Goal: Task Accomplishment & Management: Use online tool/utility

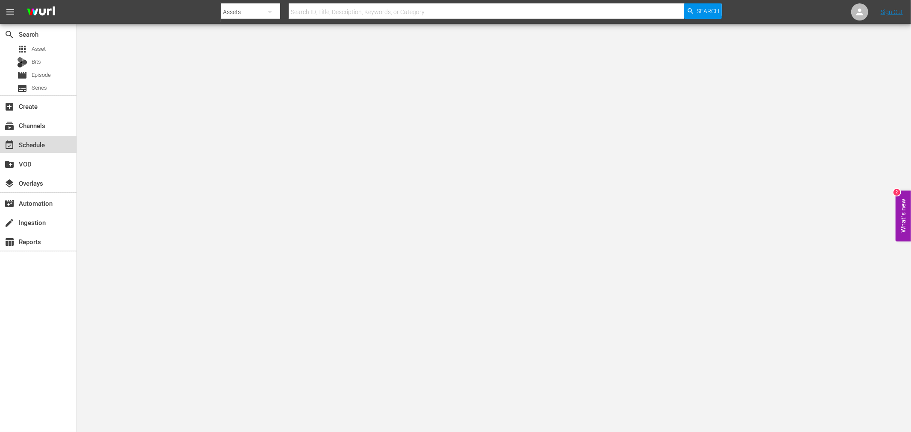
click at [50, 144] on div "event_available Schedule" at bounding box center [38, 144] width 76 height 17
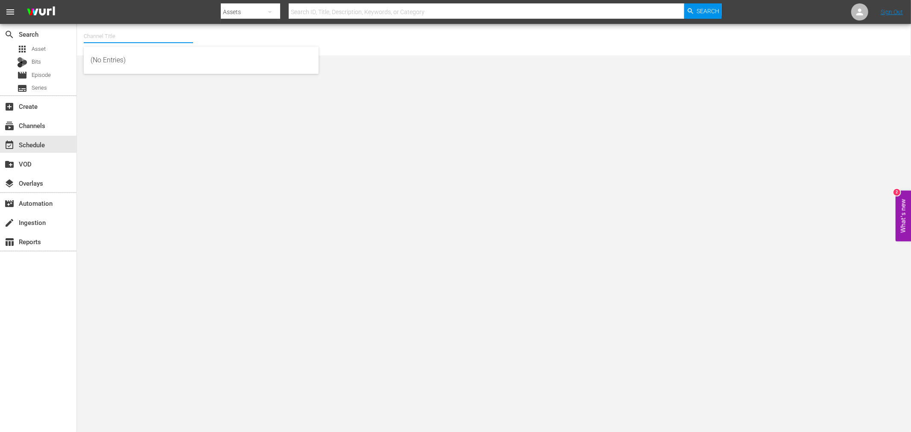
click at [90, 29] on input "text" at bounding box center [138, 36] width 109 height 21
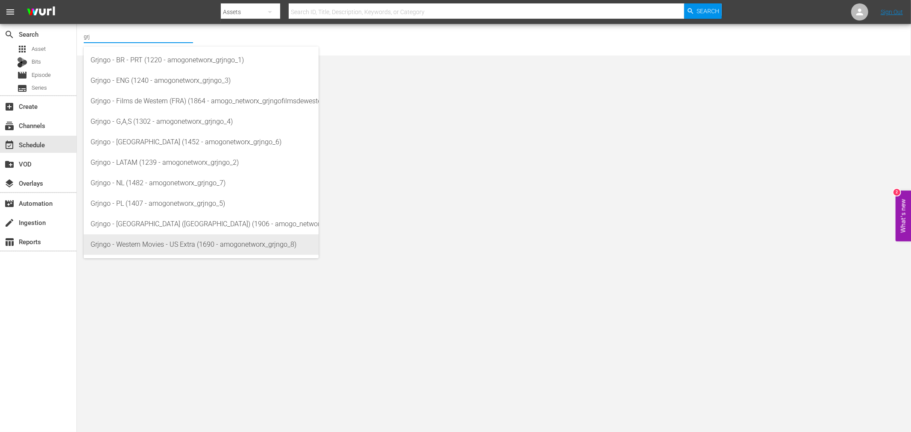
click at [144, 246] on div "Grjngo - Western Movies - US Extra (1690 - amogonetworx_grjngo_8)" at bounding box center [201, 245] width 221 height 21
type input "Grjngo - Western Movies - US Extra (1690 - amogonetworx_grjngo_8)"
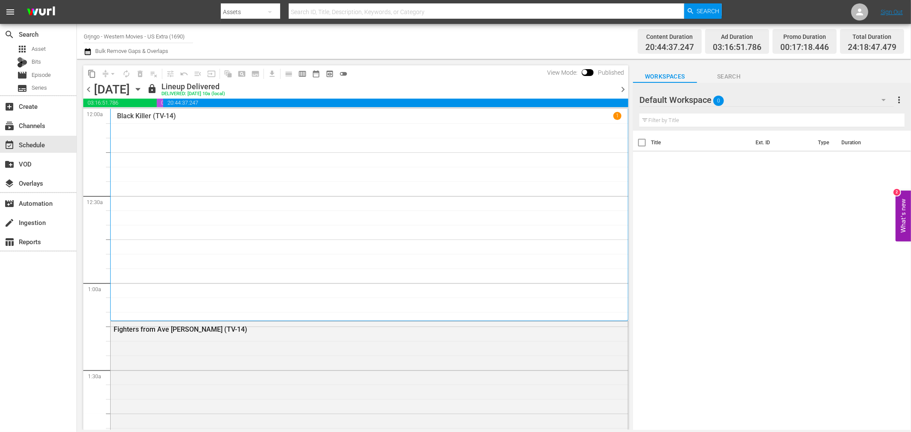
click at [211, 31] on div "Channel Title Grjngo - Western Movies - US Extra (1690) Bulk Remove Gaps & Over…" at bounding box center [308, 41] width 448 height 31
click at [343, 71] on span "toggle_off" at bounding box center [343, 74] width 9 height 9
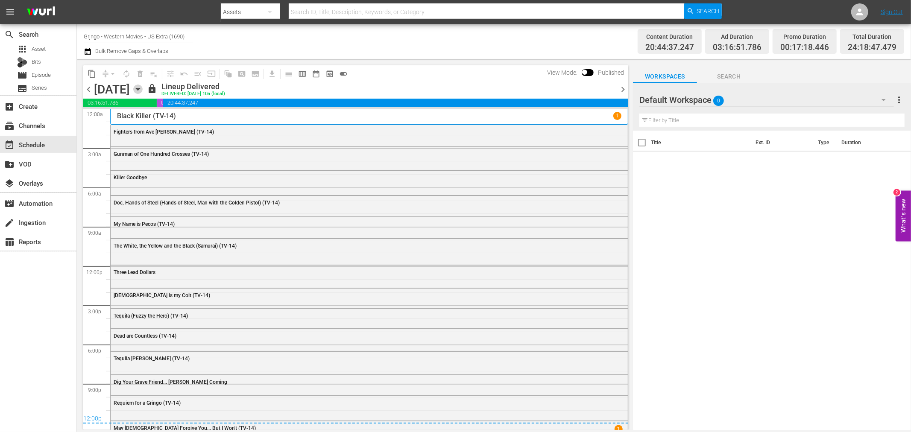
click at [143, 88] on icon "button" at bounding box center [137, 89] width 9 height 9
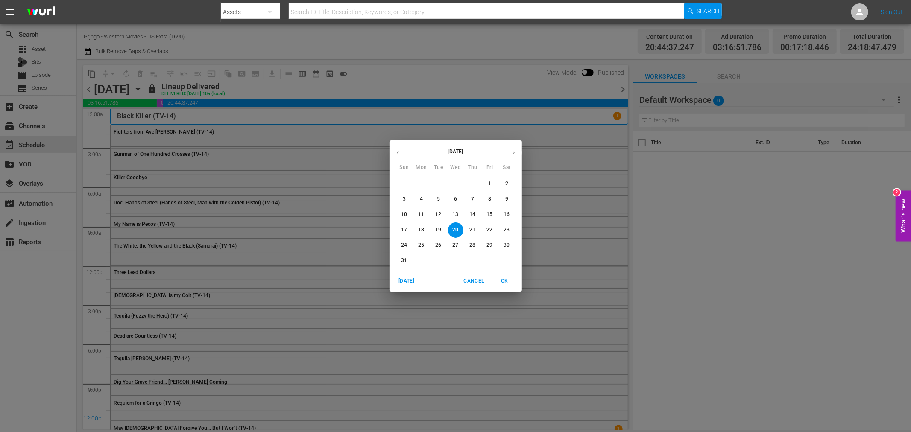
click at [397, 247] on span "24" at bounding box center [404, 245] width 15 height 7
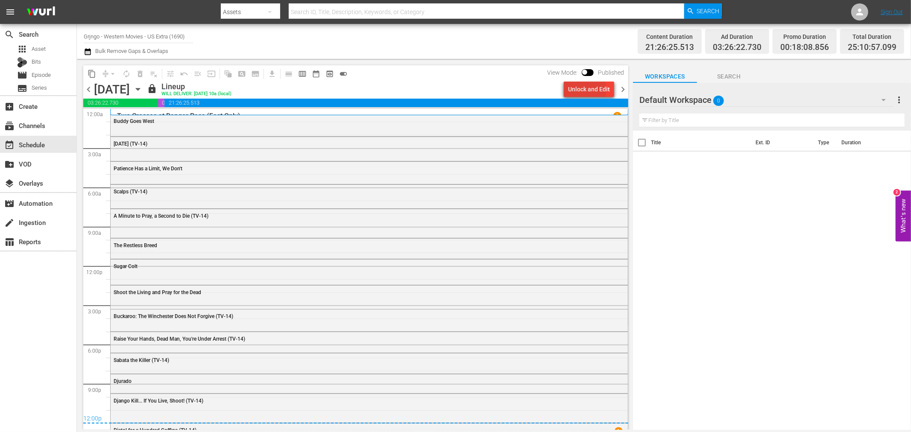
click at [584, 90] on div "Unlock and Edit" at bounding box center [589, 89] width 42 height 15
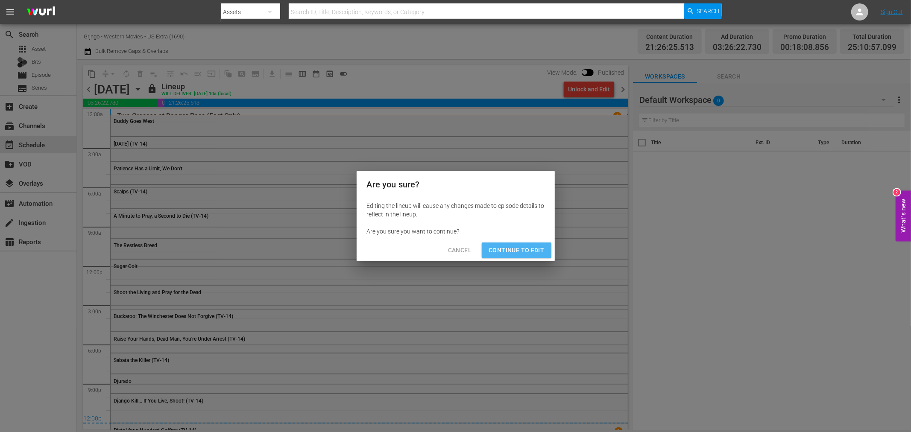
click at [525, 249] on span "Continue to Edit" at bounding box center [517, 250] width 56 height 11
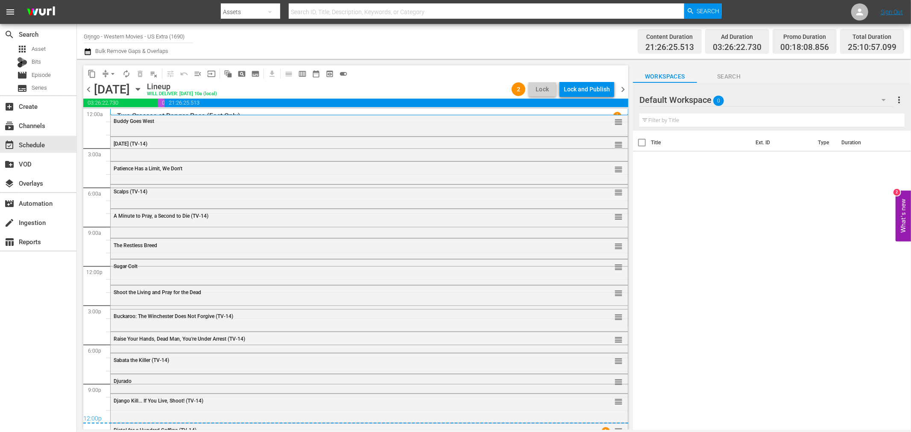
click at [621, 91] on span "chevron_right" at bounding box center [623, 89] width 11 height 11
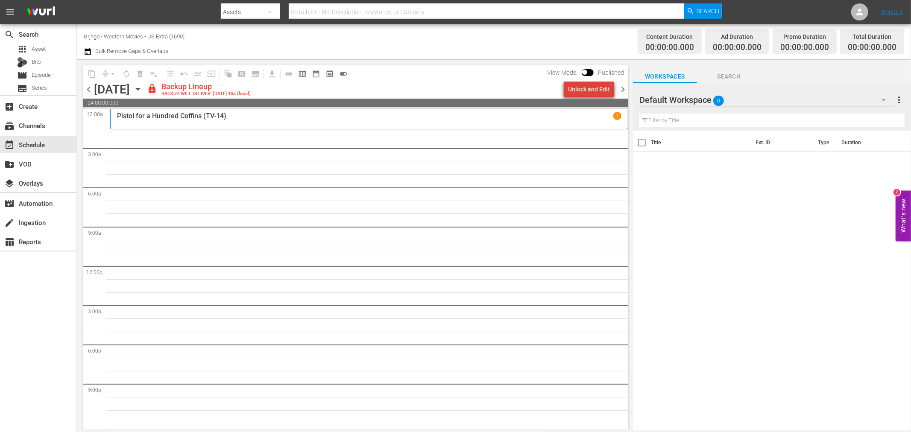
click at [597, 92] on div "Unlock and Edit" at bounding box center [589, 89] width 42 height 15
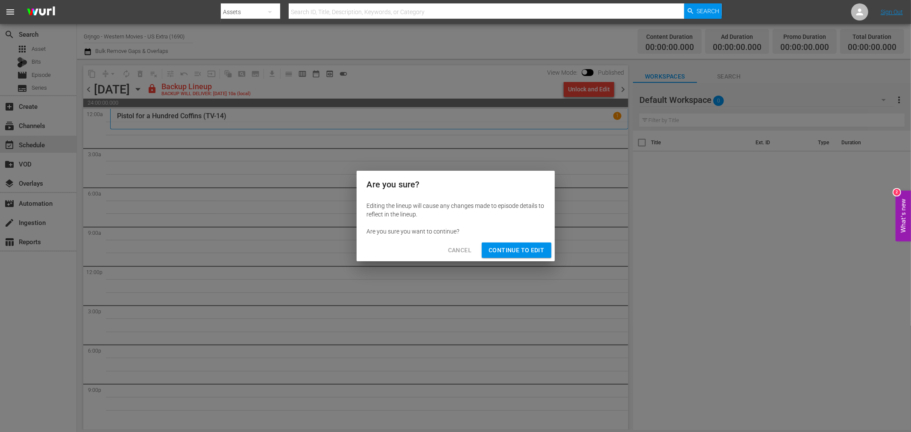
click at [507, 248] on span "Continue to Edit" at bounding box center [517, 250] width 56 height 11
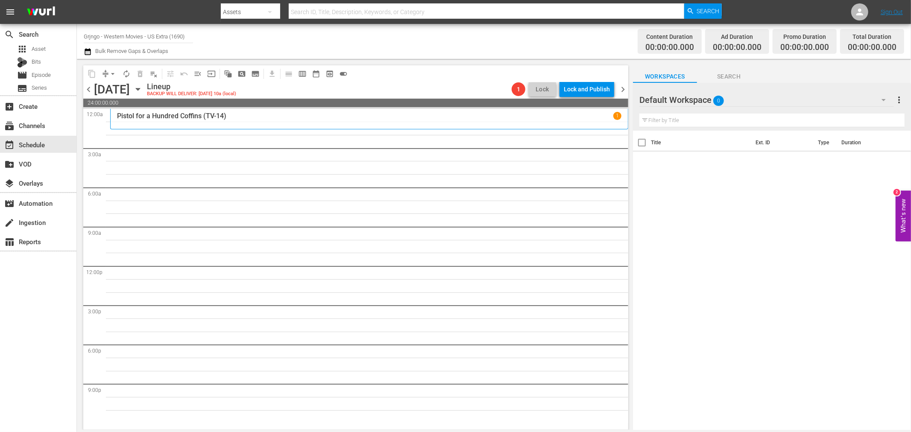
click at [625, 88] on span "chevron_right" at bounding box center [623, 89] width 11 height 11
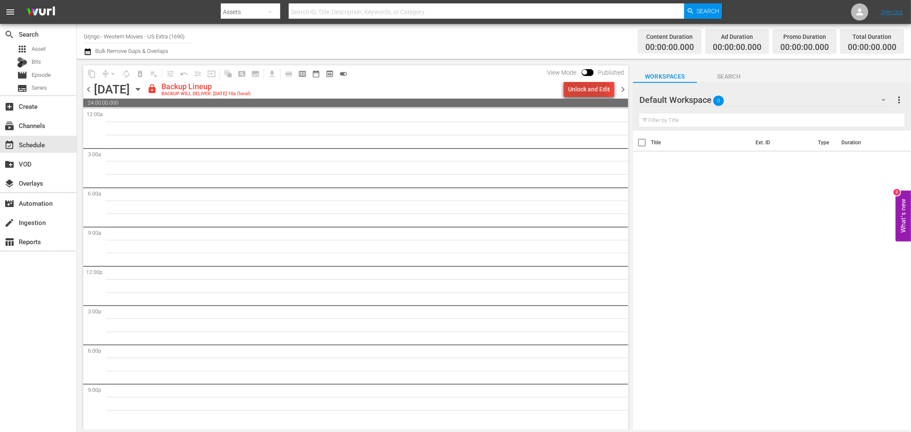
click at [587, 88] on div "Unlock and Edit" at bounding box center [589, 89] width 42 height 15
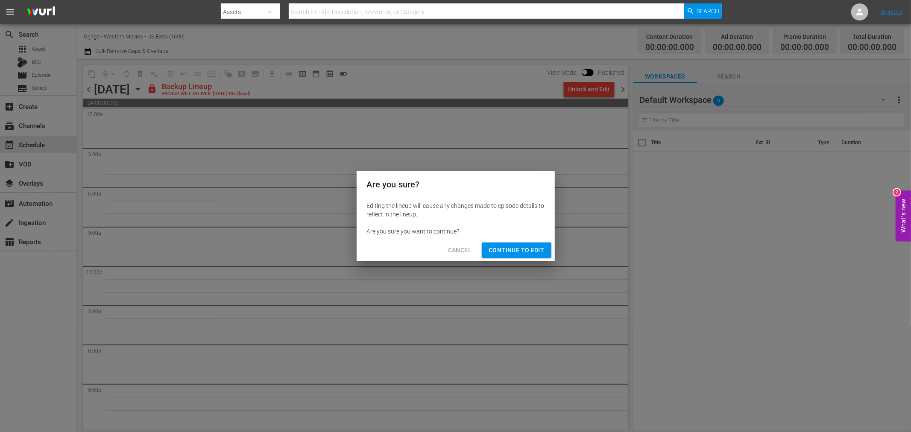
click at [520, 250] on span "Continue to Edit" at bounding box center [517, 250] width 56 height 11
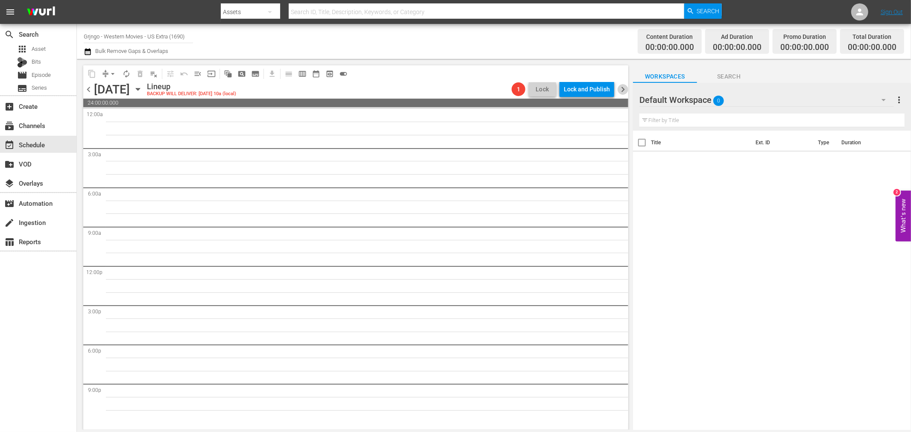
click at [622, 88] on span "chevron_right" at bounding box center [623, 89] width 11 height 11
click at [587, 85] on div "Unlock and Edit" at bounding box center [589, 89] width 42 height 15
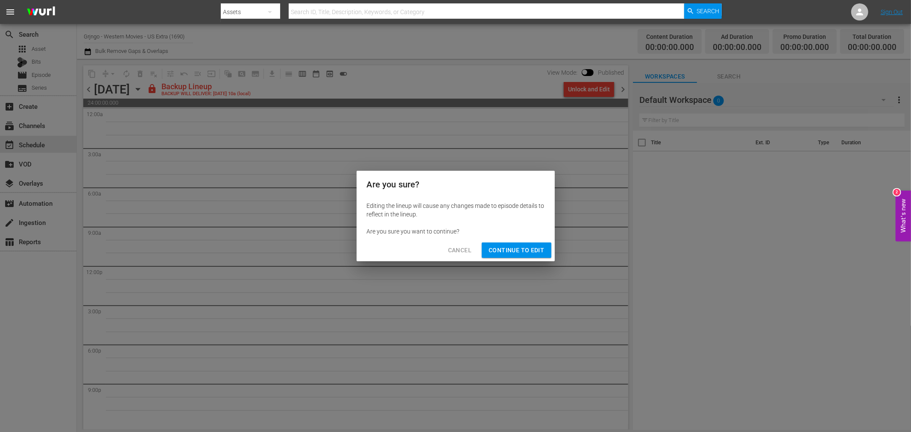
click at [525, 246] on span "Continue to Edit" at bounding box center [517, 250] width 56 height 11
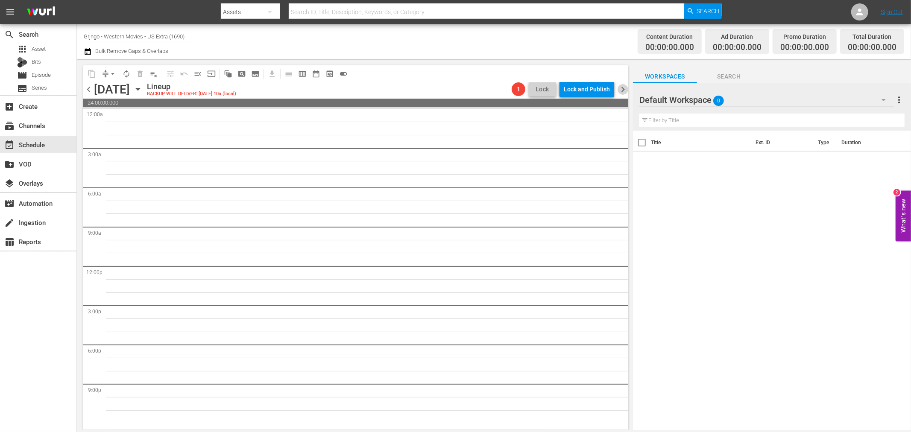
click at [625, 90] on span "chevron_right" at bounding box center [623, 89] width 11 height 11
click at [143, 87] on icon "button" at bounding box center [137, 89] width 9 height 9
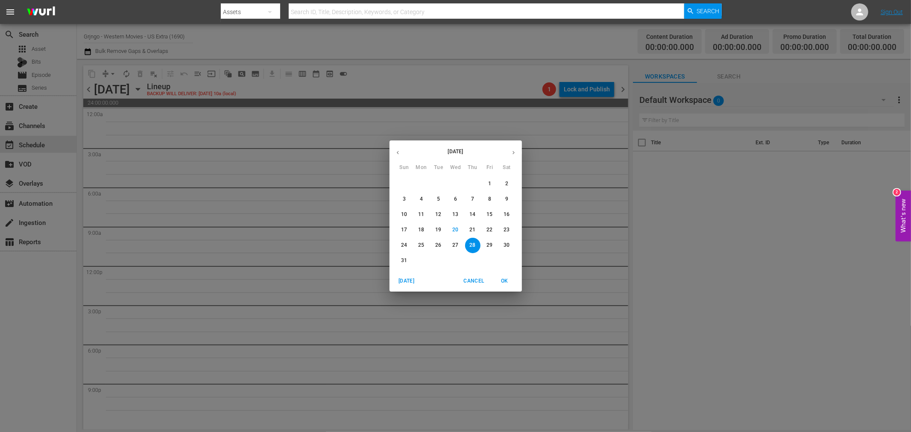
drag, startPoint x: 400, startPoint y: 246, endPoint x: 477, endPoint y: 250, distance: 77.0
click at [400, 247] on span "24" at bounding box center [404, 245] width 15 height 7
